Goal: Navigation & Orientation: Find specific page/section

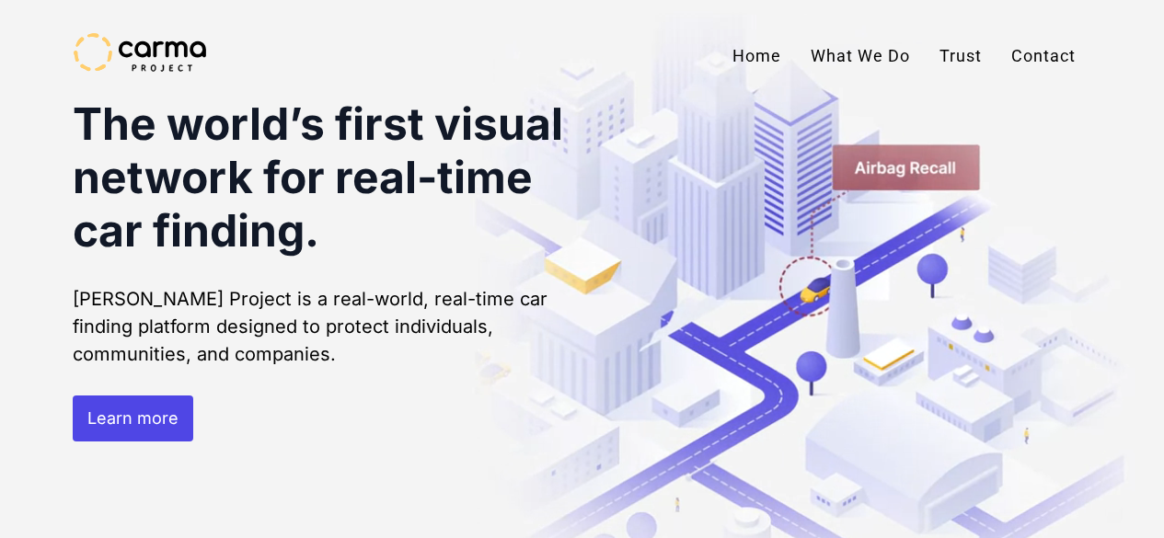
click at [1030, 60] on link "Contact" at bounding box center [1043, 56] width 94 height 46
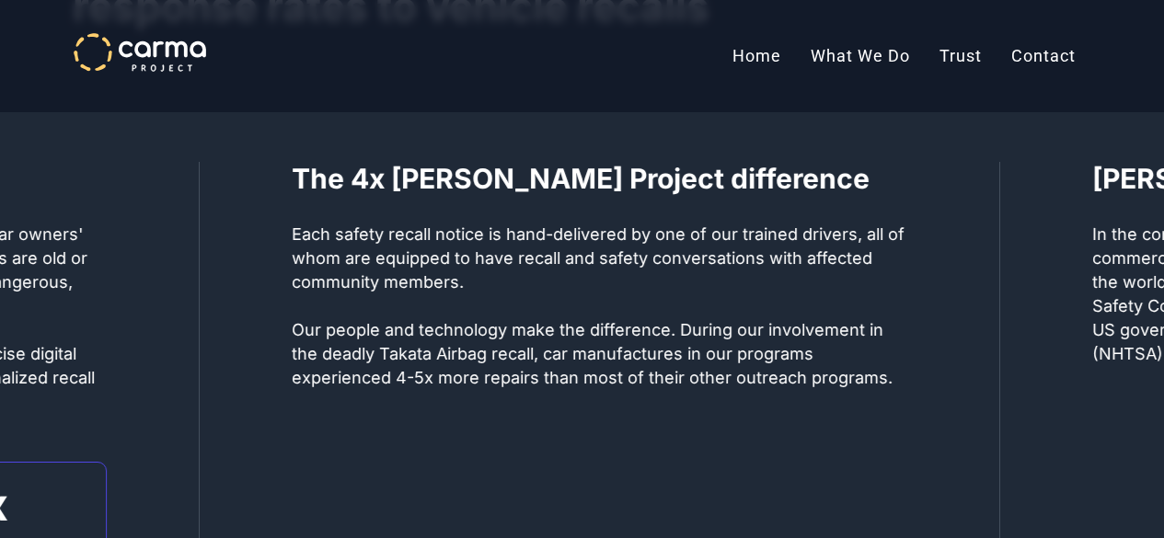
scroll to position [884, 0]
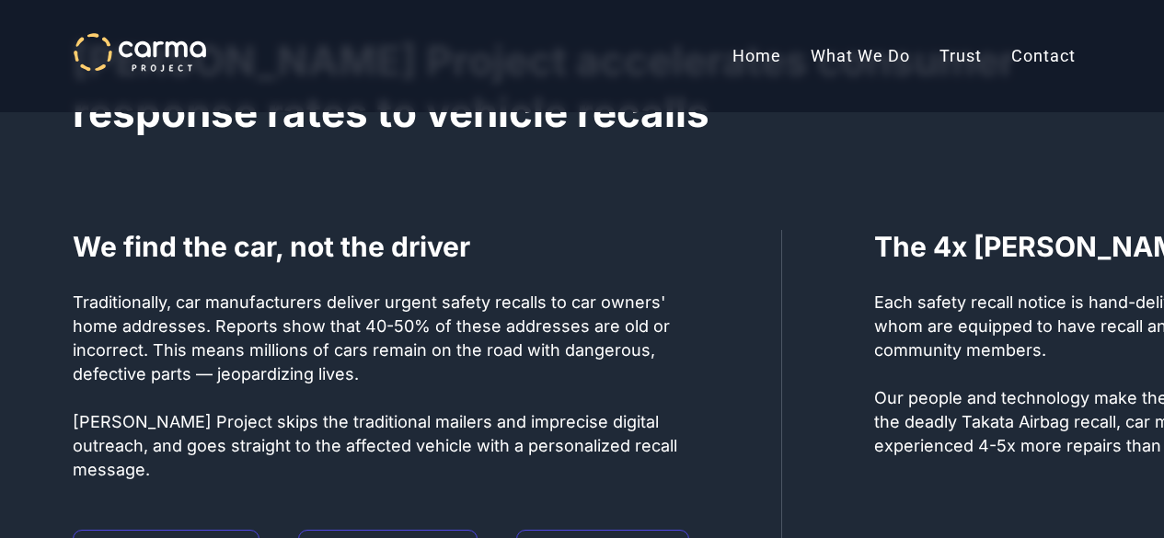
click at [750, 53] on link "Home" at bounding box center [756, 56] width 78 height 46
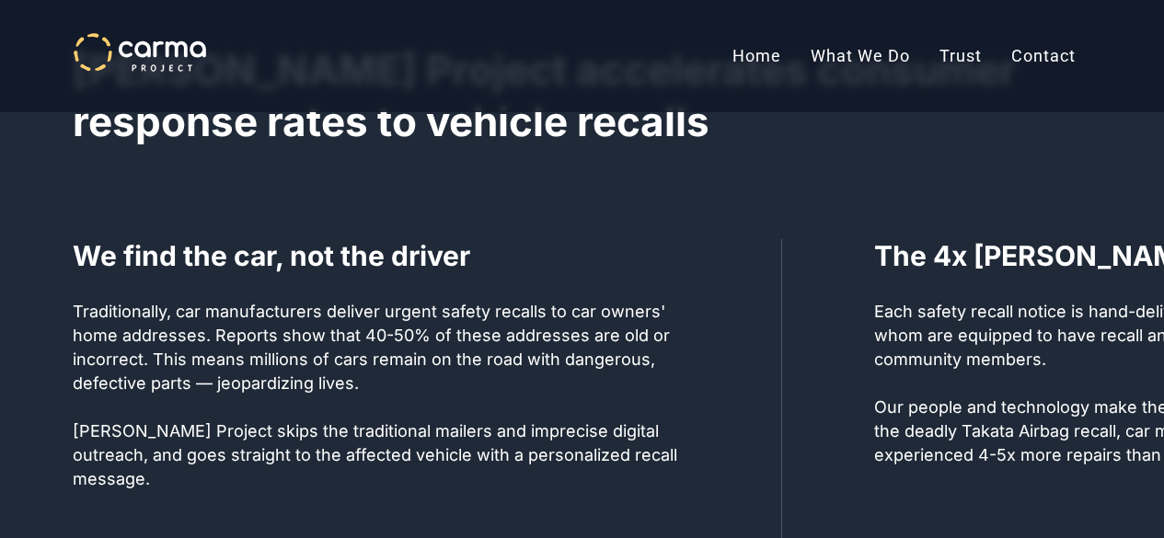
click at [749, 54] on link "Home" at bounding box center [756, 56] width 78 height 46
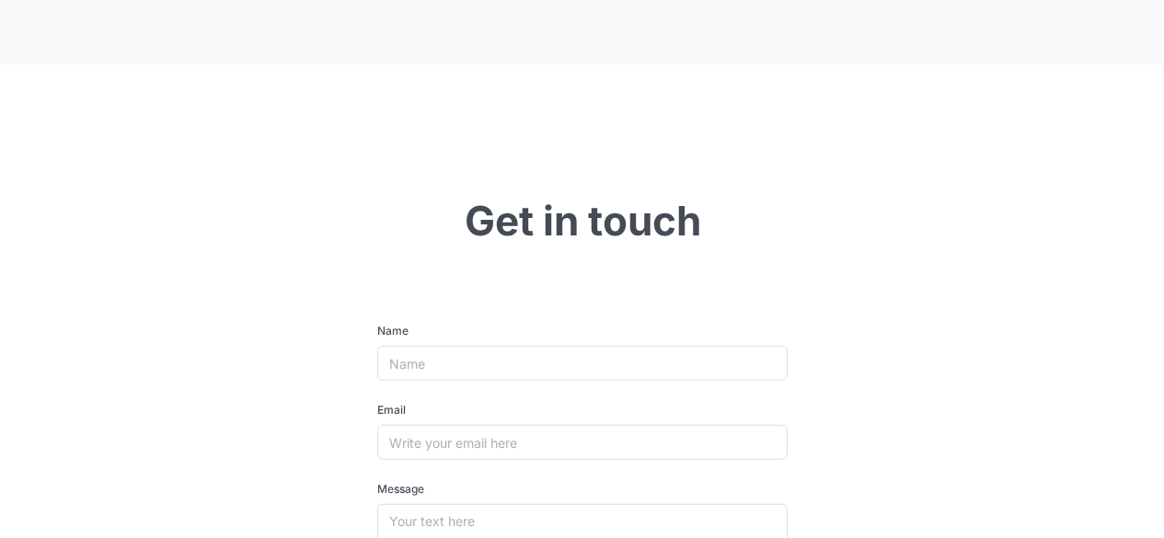
scroll to position [5667, 0]
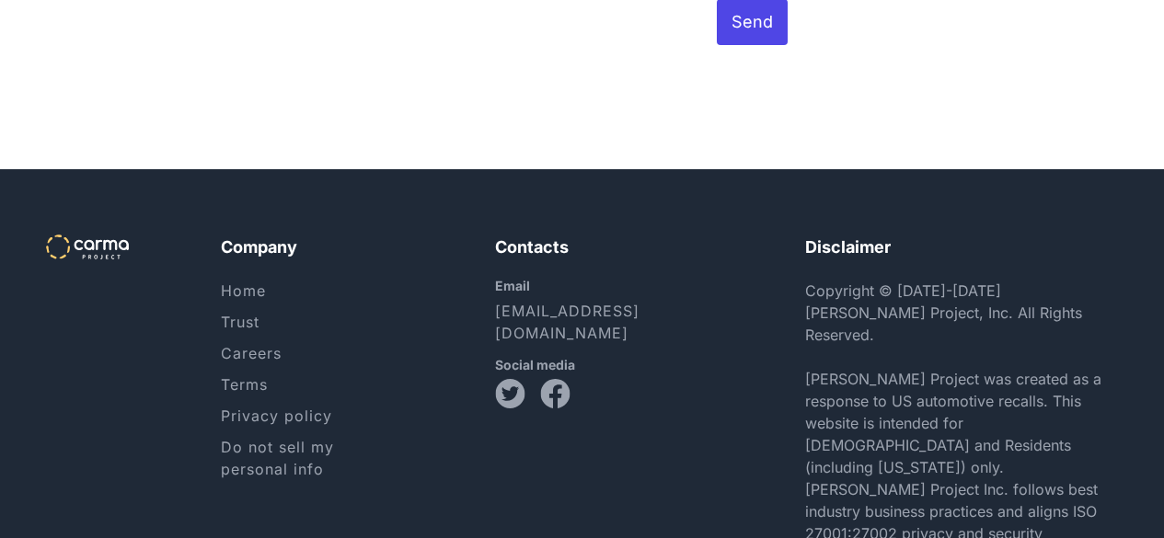
click at [233, 375] on link "Terms" at bounding box center [244, 384] width 47 height 18
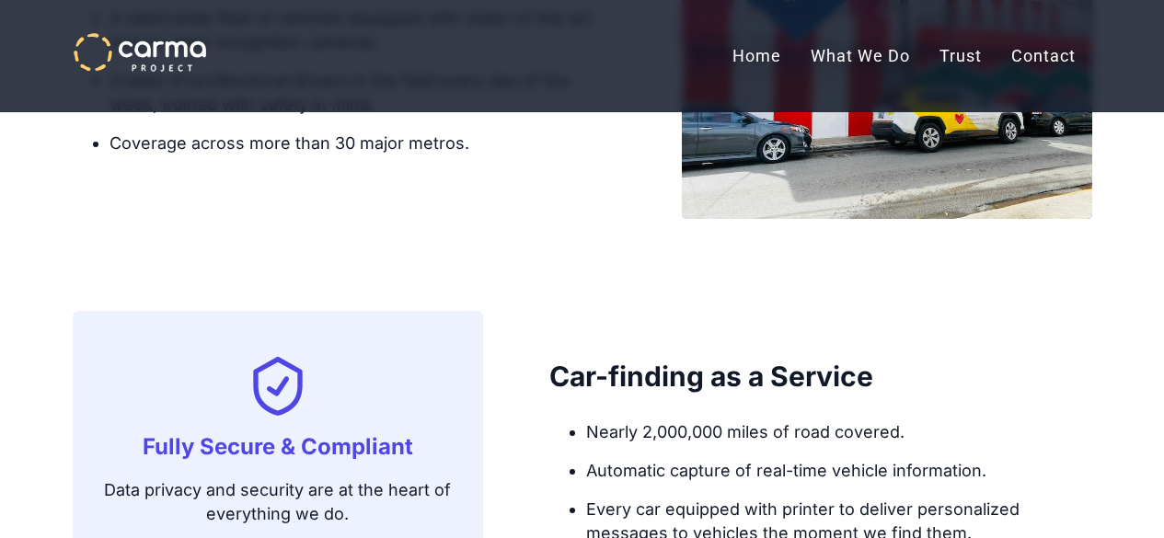
scroll to position [2724, 0]
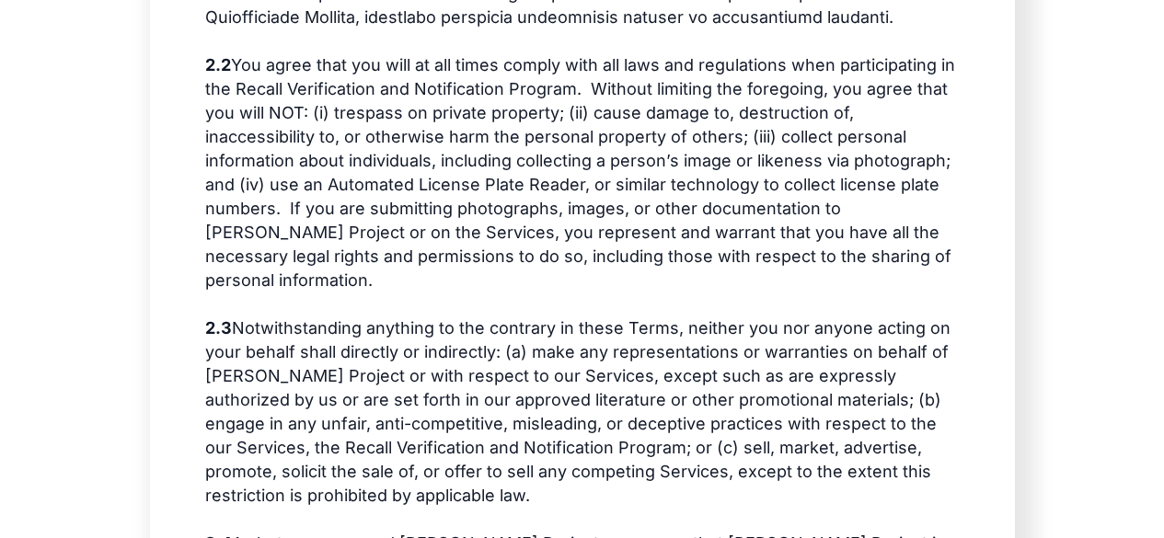
scroll to position [4783, 0]
